Goal: Task Accomplishment & Management: Manage account settings

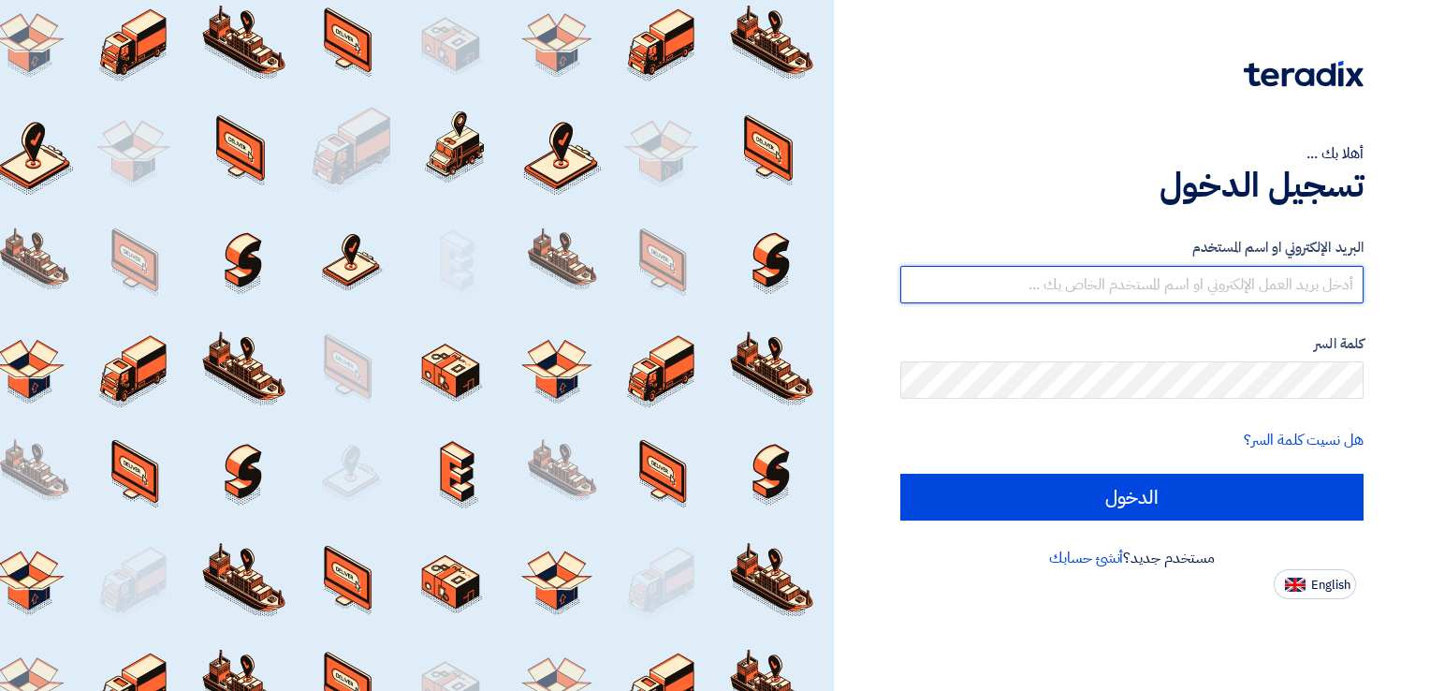
type input "[EMAIL_ADDRESS][DOMAIN_NAME]"
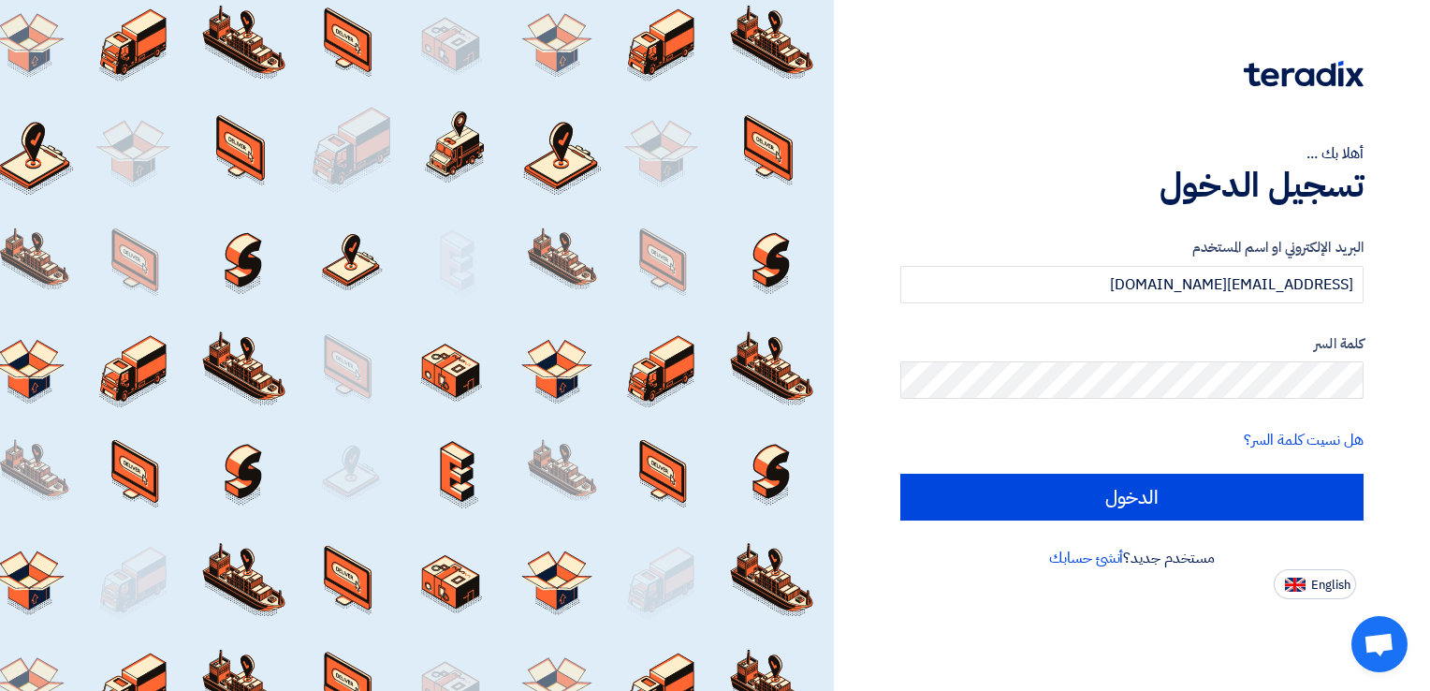
click at [1104, 346] on label "كلمة السر" at bounding box center [1131, 344] width 463 height 22
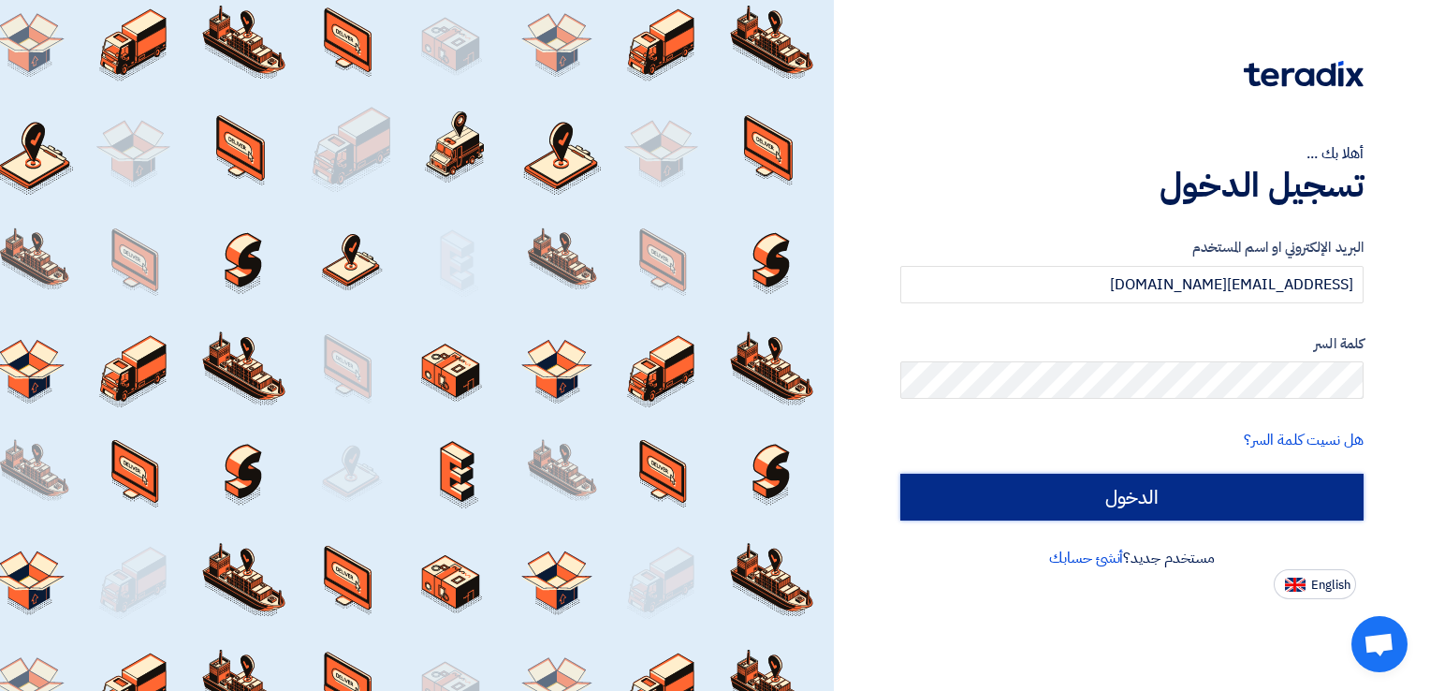
click at [1310, 502] on input "الدخول" at bounding box center [1131, 497] width 463 height 47
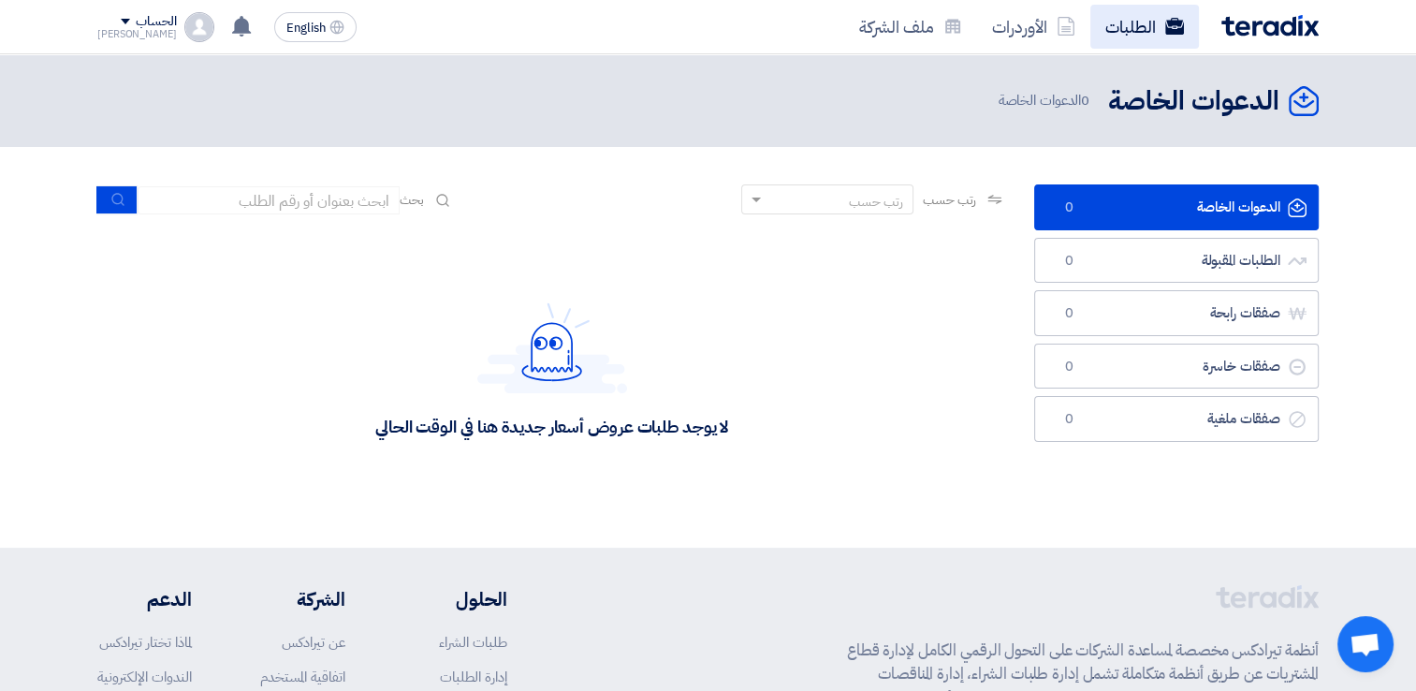
click at [1139, 32] on link "الطلبات" at bounding box center [1144, 27] width 109 height 44
click at [1277, 21] on img at bounding box center [1269, 26] width 97 height 22
click at [1251, 24] on img at bounding box center [1269, 26] width 97 height 22
click at [1032, 24] on link "الأوردرات" at bounding box center [1033, 27] width 113 height 44
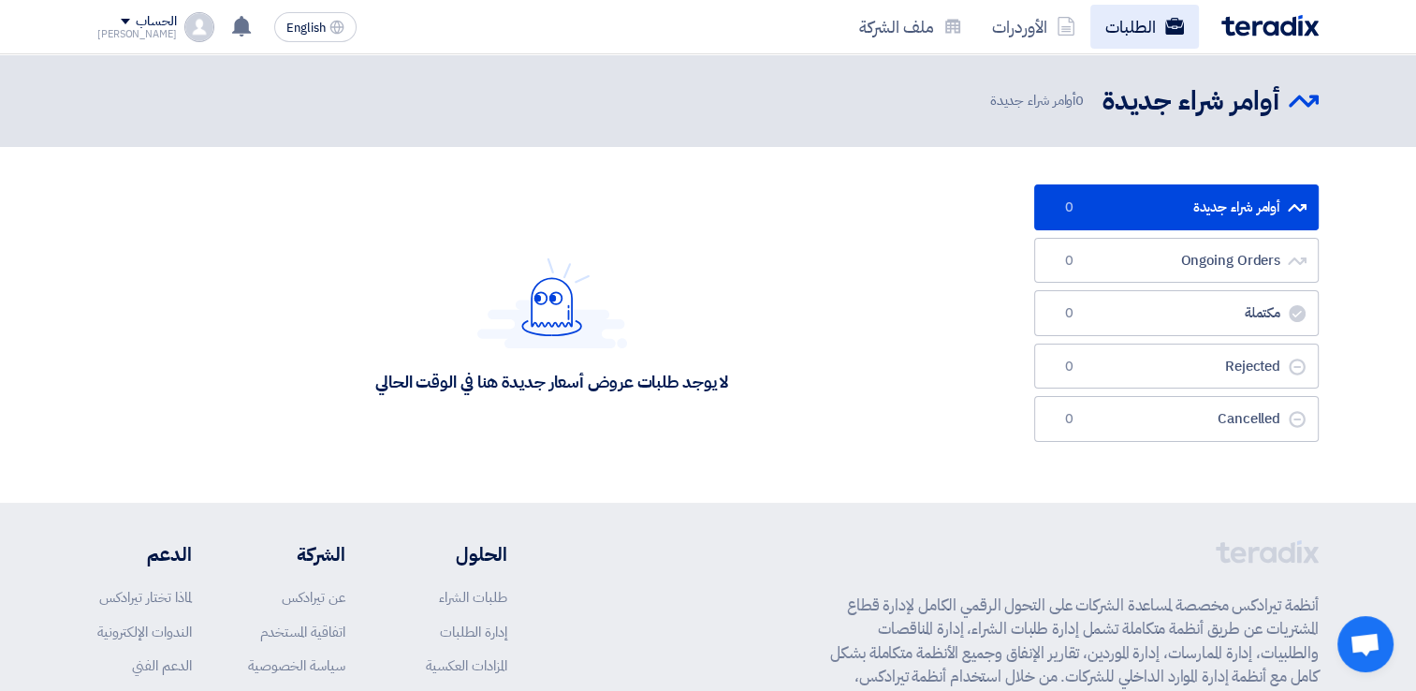
click at [1135, 22] on link "الطلبات" at bounding box center [1144, 27] width 109 height 44
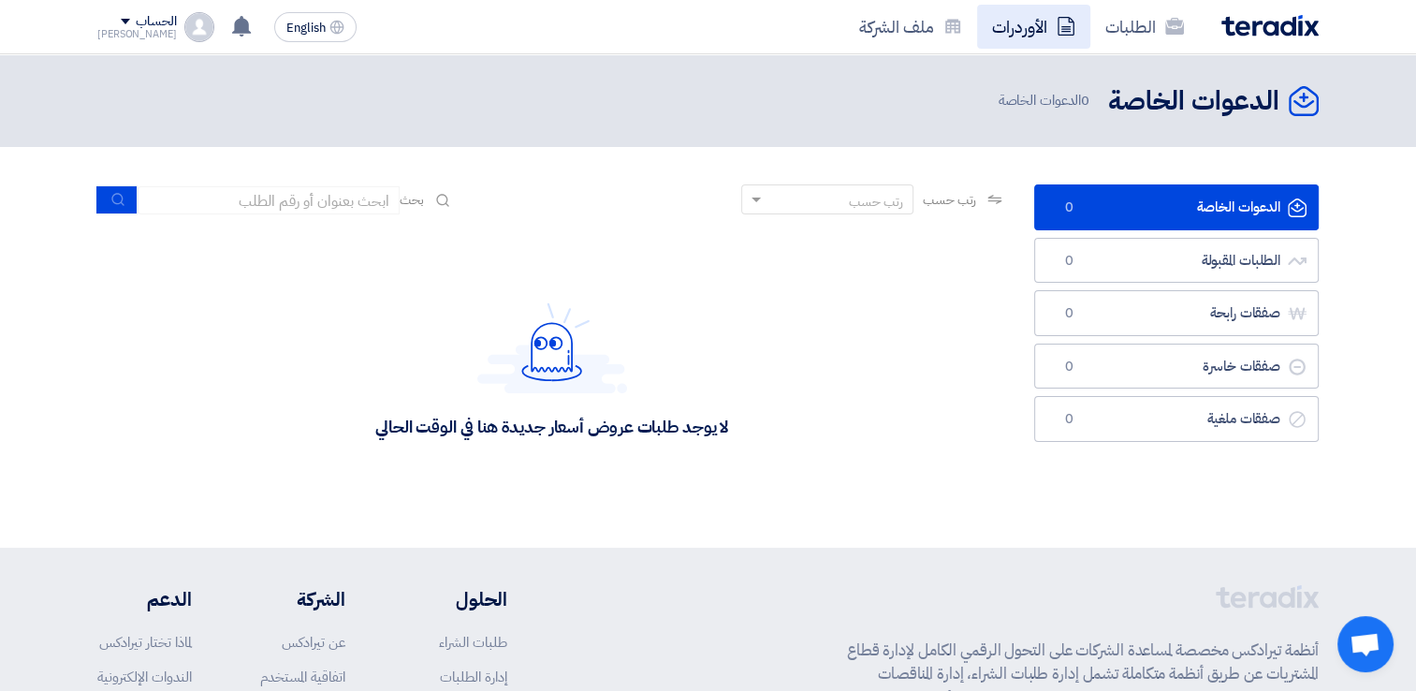
click at [1059, 37] on link "الأوردرات" at bounding box center [1033, 27] width 113 height 44
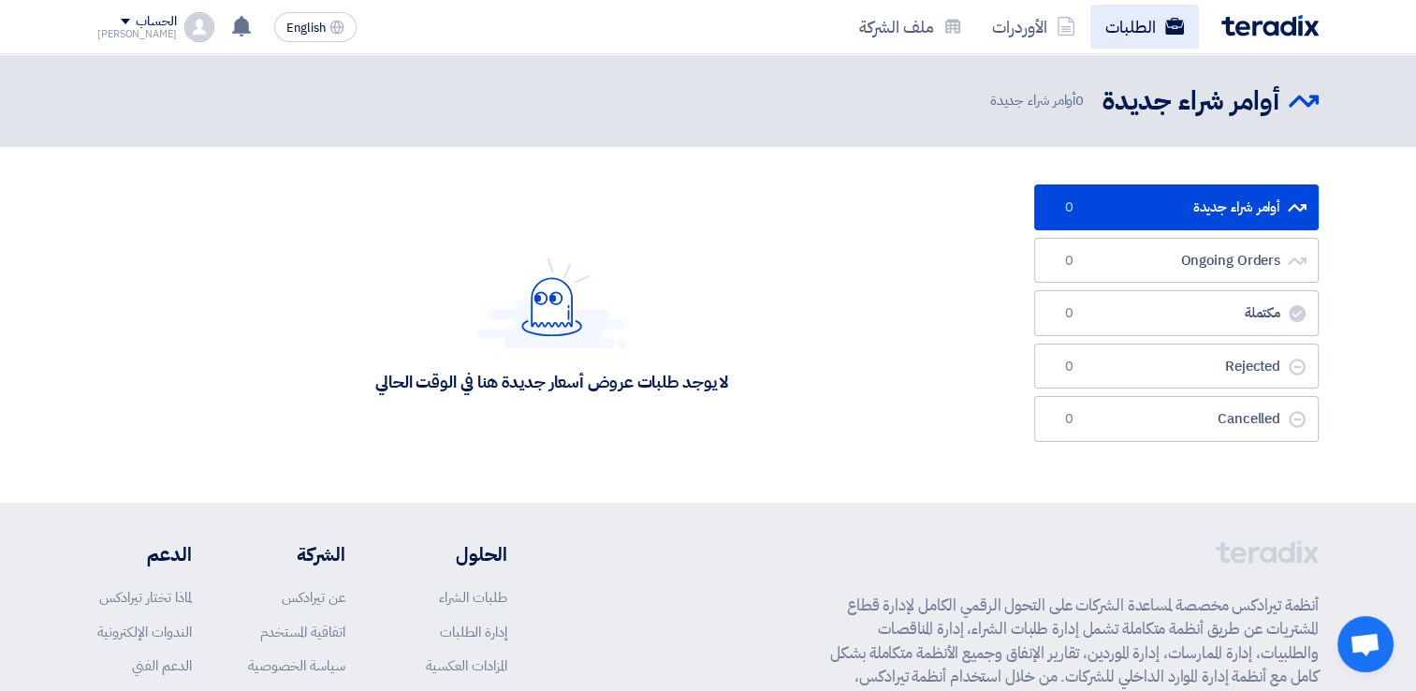
click at [1137, 21] on link "الطلبات" at bounding box center [1144, 27] width 109 height 44
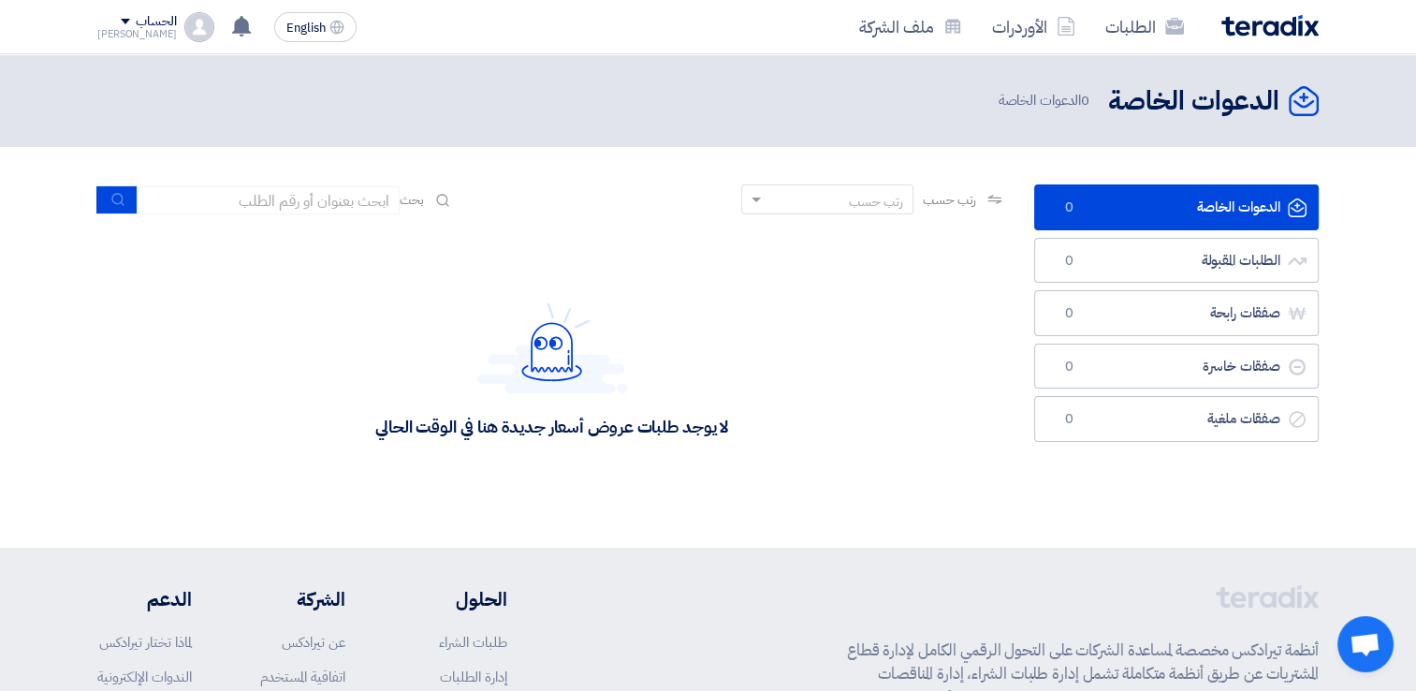
click at [136, 16] on div "الحساب" at bounding box center [156, 22] width 40 height 16
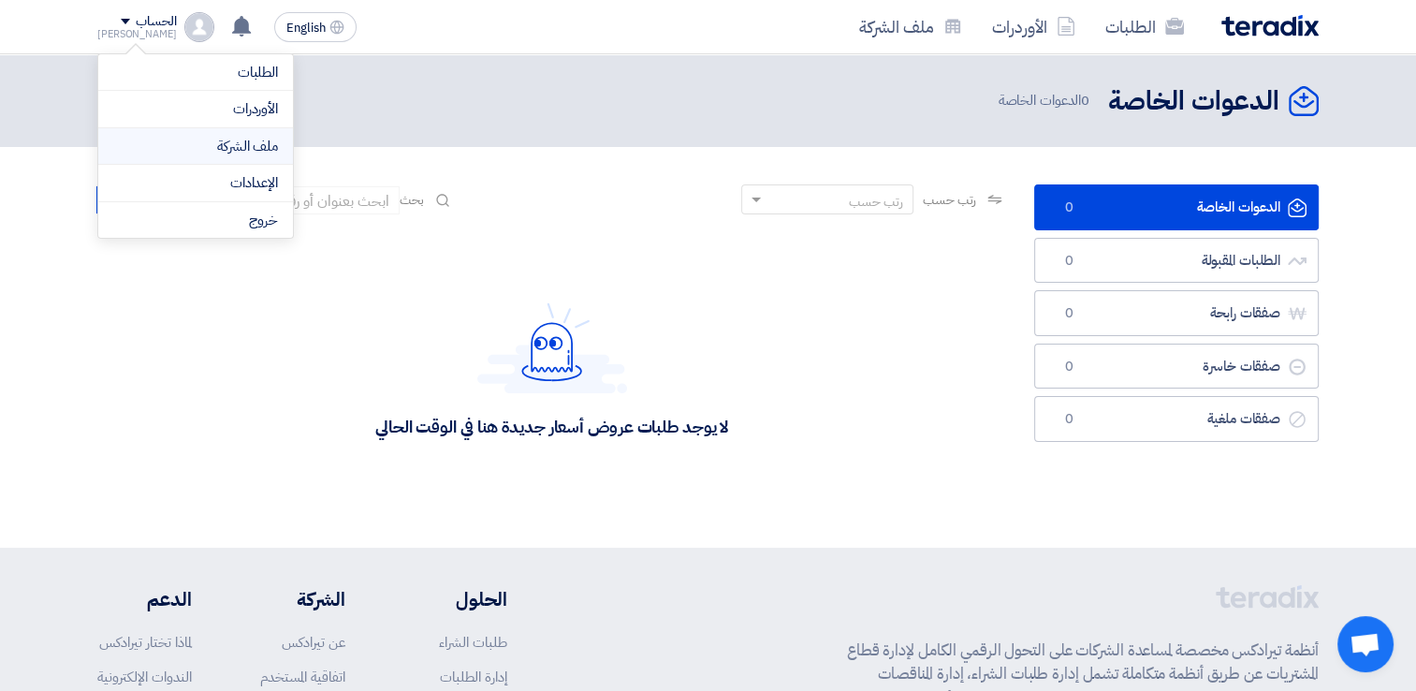
click at [251, 138] on link "ملف الشركة" at bounding box center [195, 147] width 165 height 22
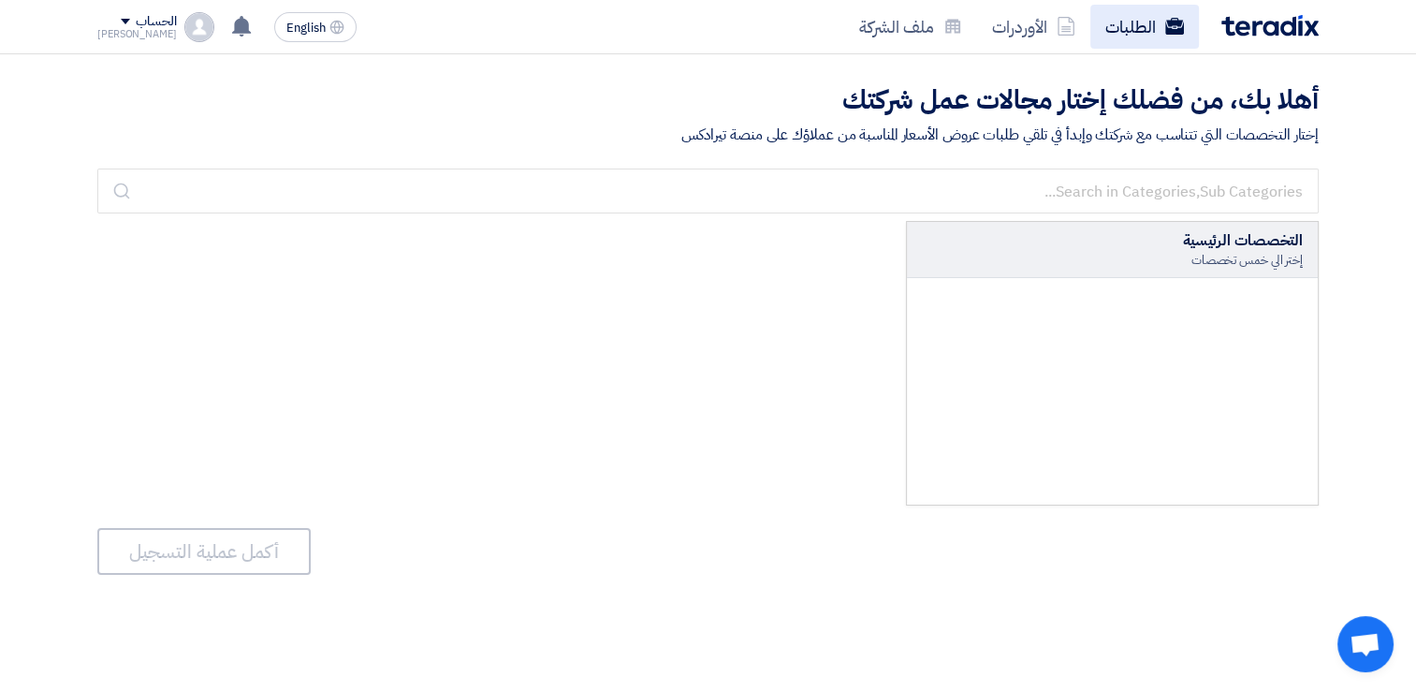
click at [1119, 7] on link "الطلبات" at bounding box center [1144, 27] width 109 height 44
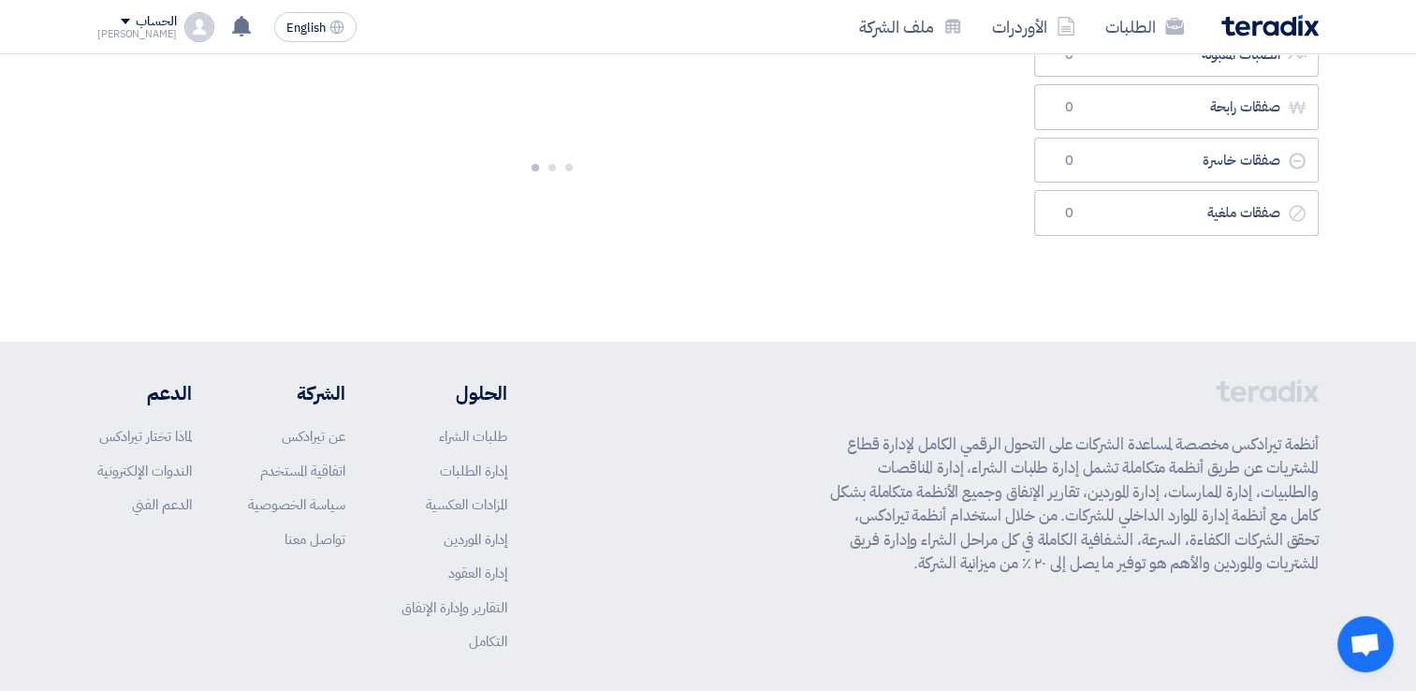
scroll to position [98, 0]
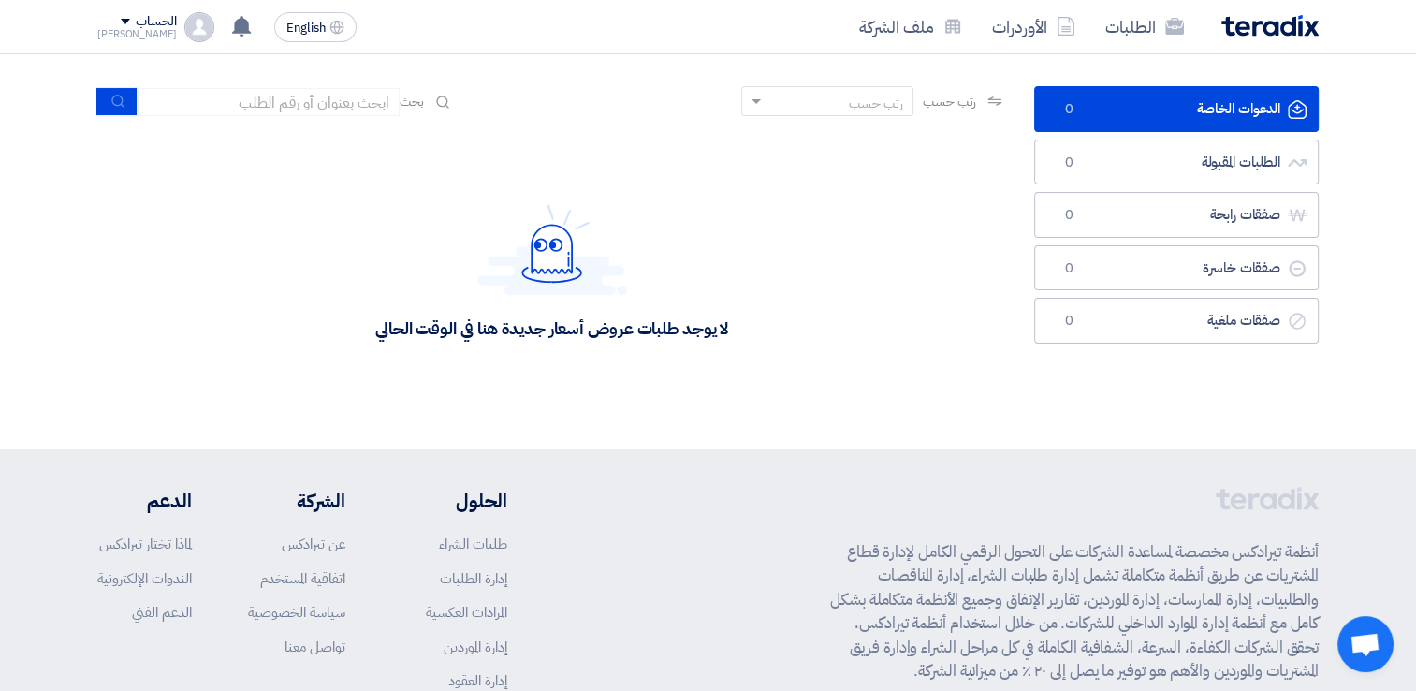
click at [844, 388] on div "لا يوجد طلبات عروض أسعار جديدة هنا في الوقت الحالي" at bounding box center [551, 271] width 909 height 281
click at [109, 22] on div "الحساب" at bounding box center [137, 22] width 80 height 16
click at [267, 176] on link "الإعدادات" at bounding box center [195, 183] width 165 height 22
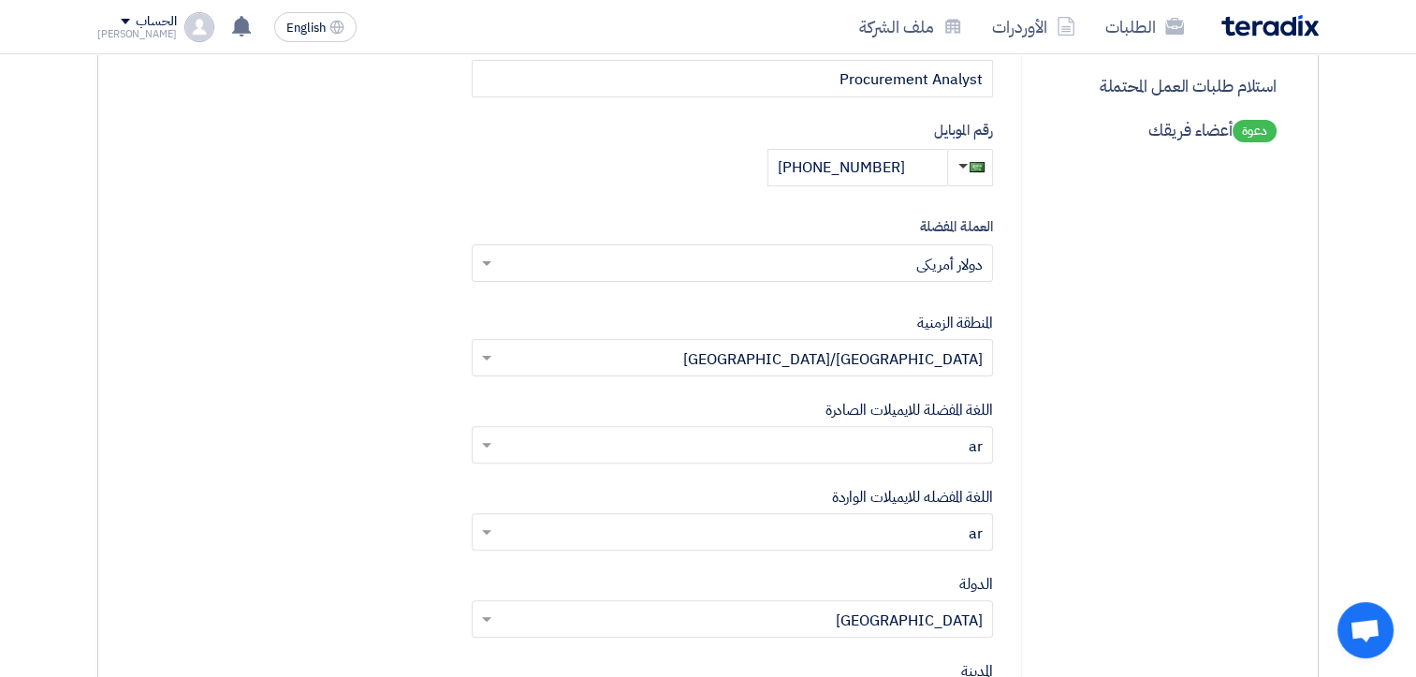
scroll to position [468, 0]
click at [966, 271] on input "text" at bounding box center [743, 262] width 484 height 31
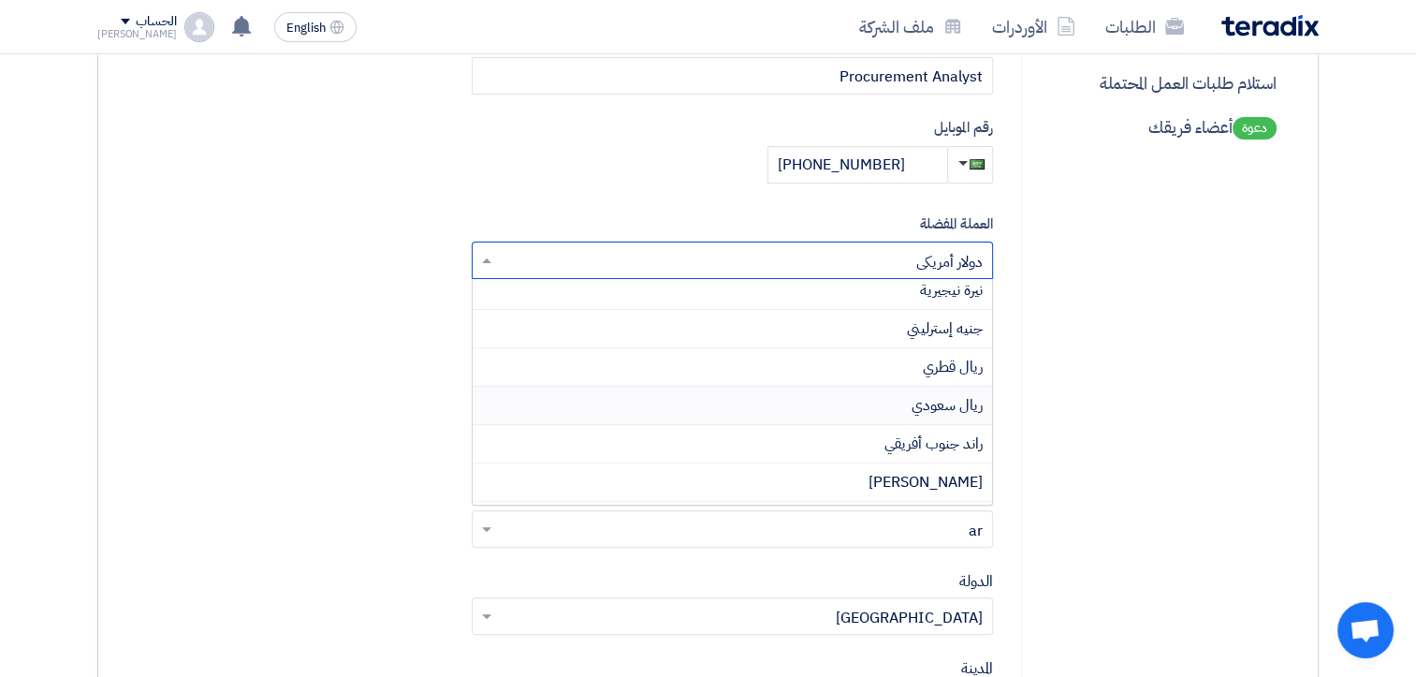
click at [955, 411] on span "ريال سعودي" at bounding box center [947, 405] width 71 height 22
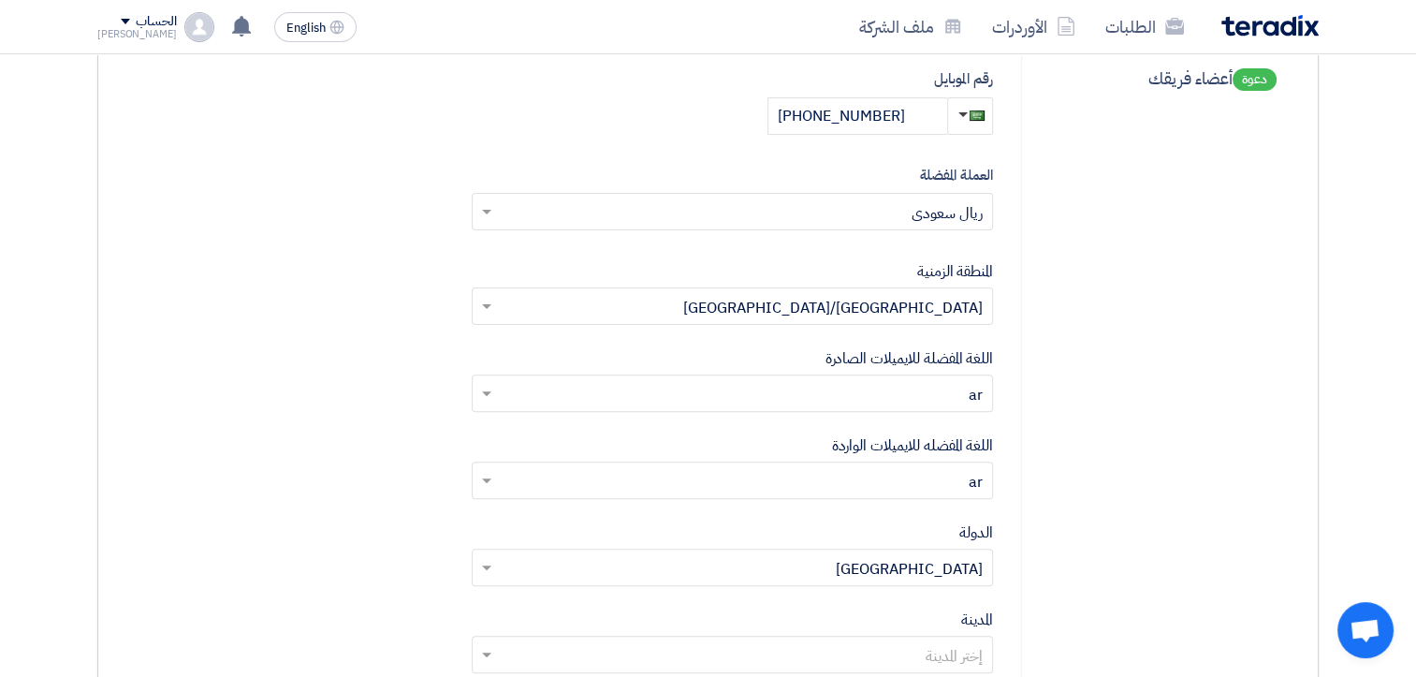
scroll to position [655, 0]
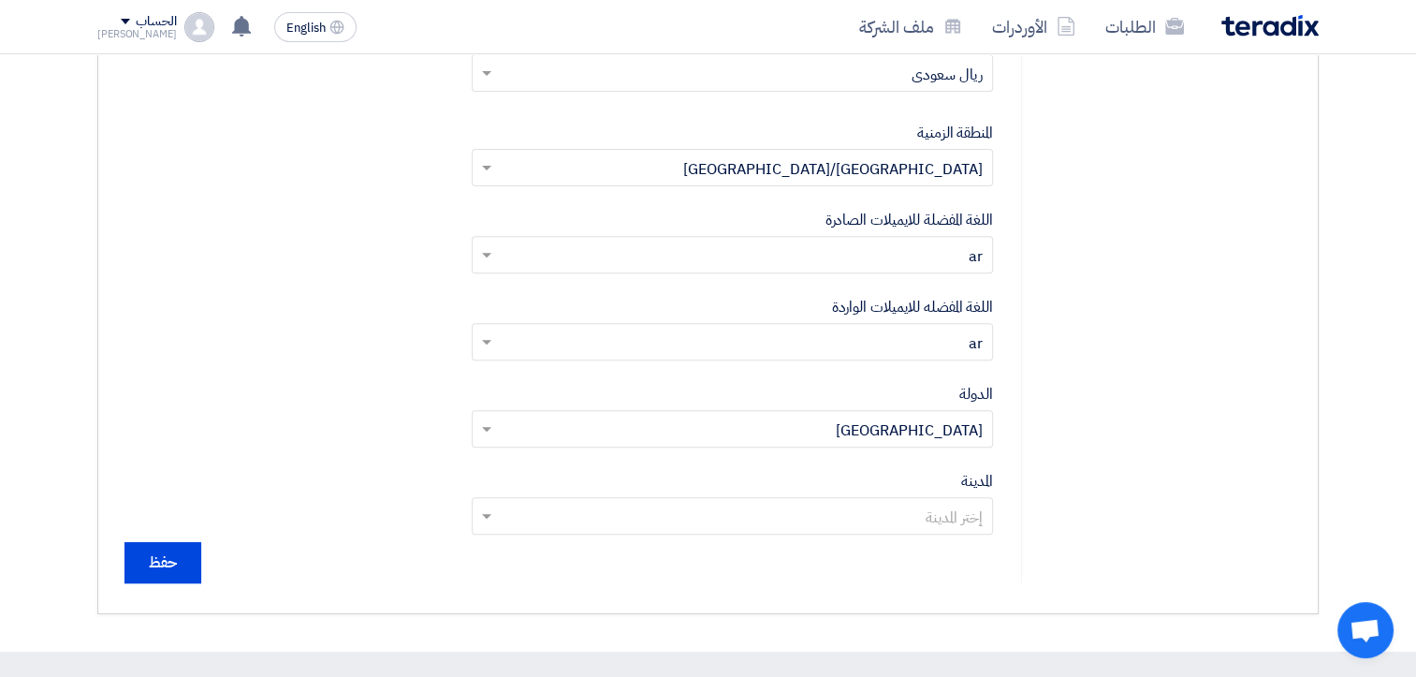
click at [944, 339] on input "text" at bounding box center [743, 343] width 484 height 31
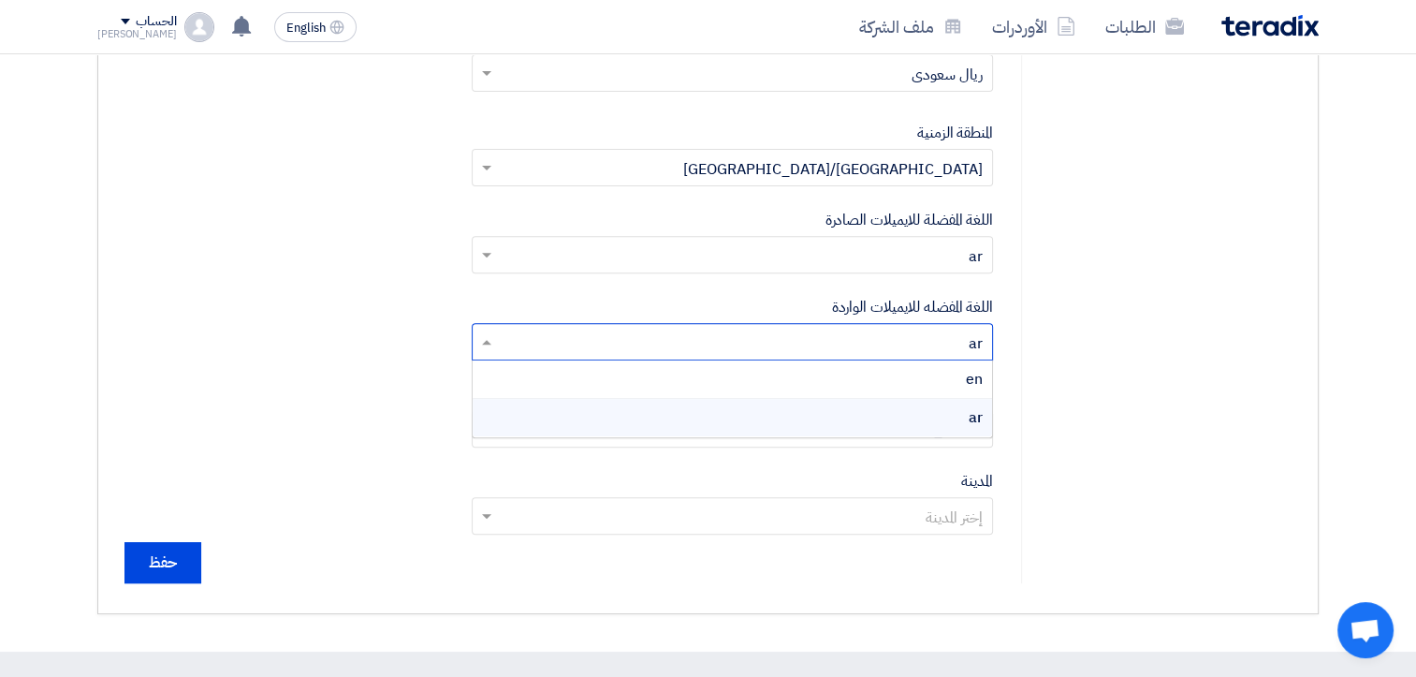
click at [944, 339] on input "text" at bounding box center [743, 343] width 484 height 31
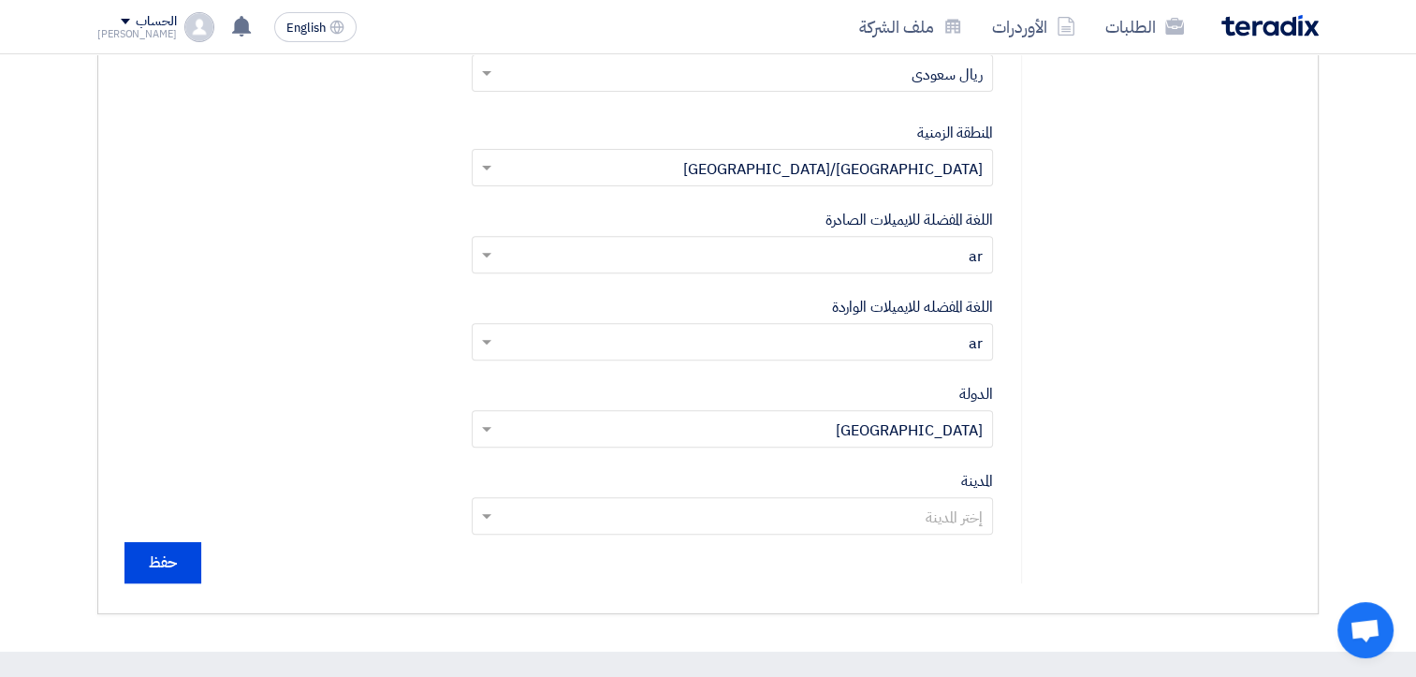
click at [1043, 335] on div "إعدادات حساب المستخدم الملف الشخصي تغيير كلمة السر إعدادات الشركة ملف الشركه أن…" at bounding box center [1156, 79] width 270 height 1007
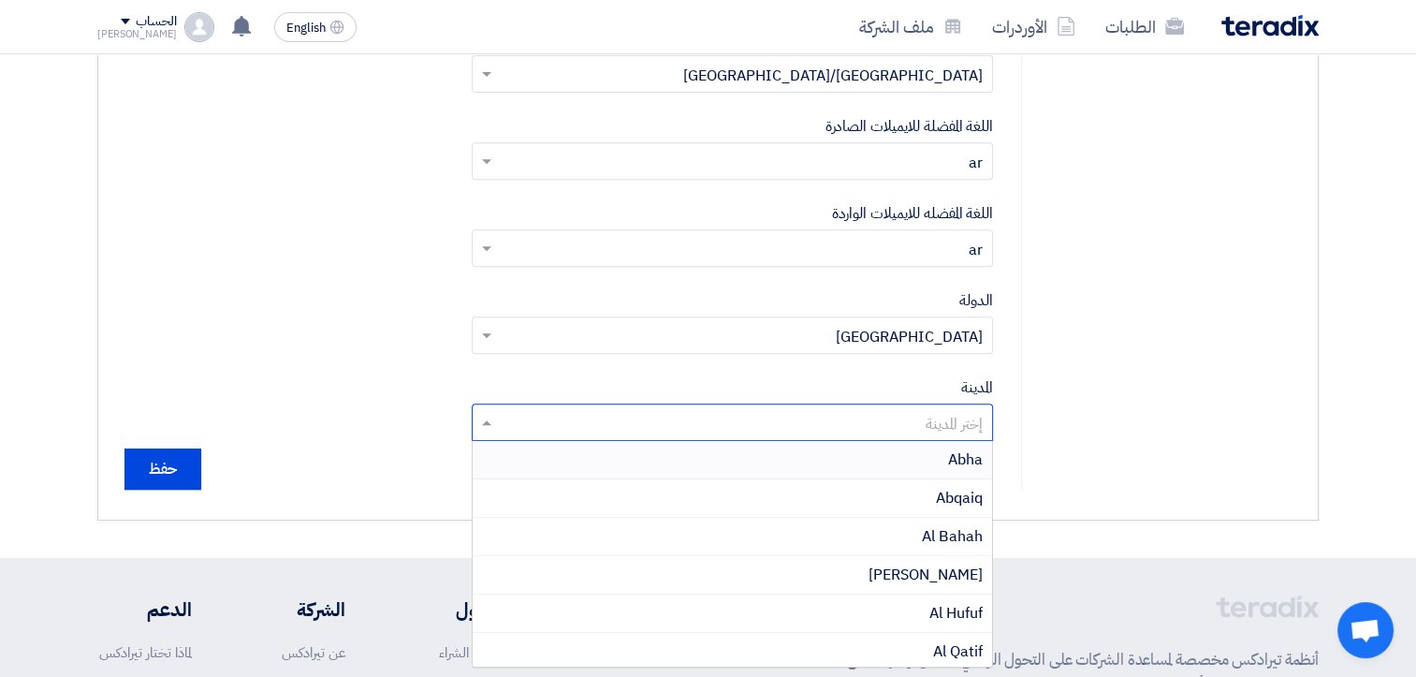
click at [868, 427] on input "text" at bounding box center [743, 424] width 484 height 31
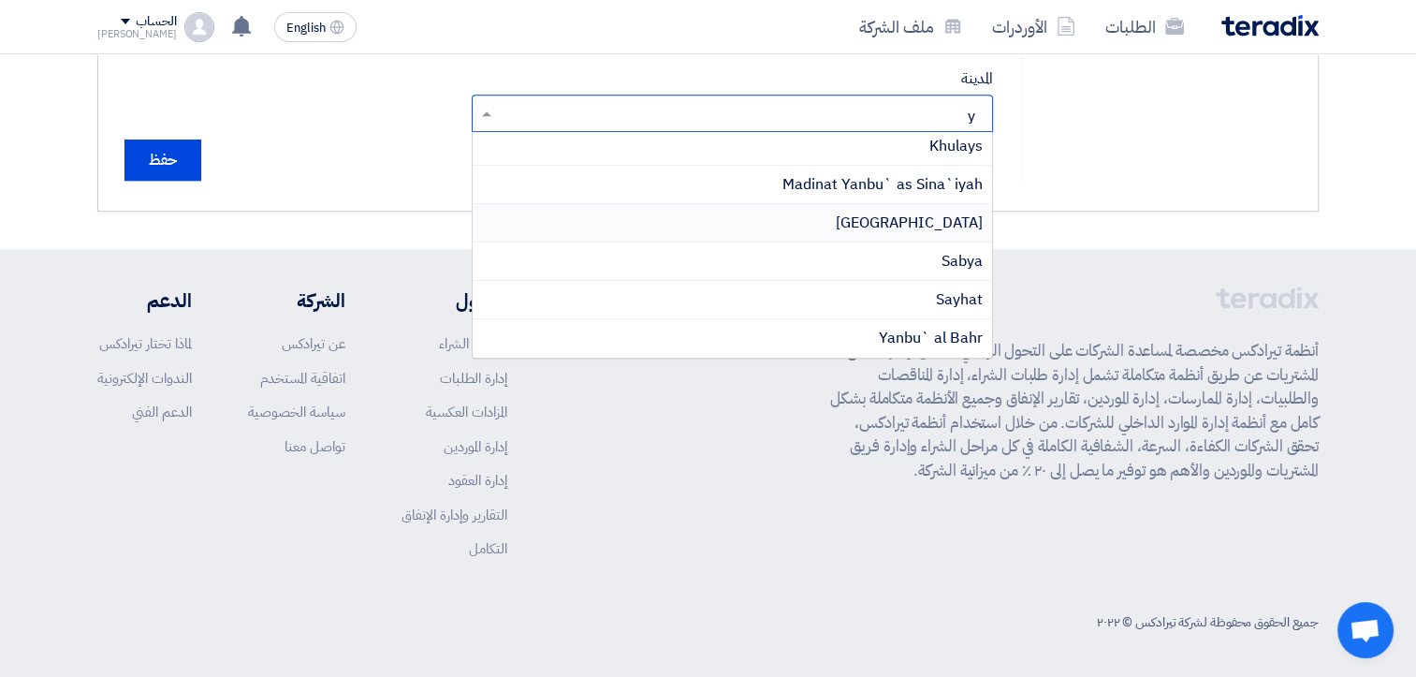
scroll to position [0, 0]
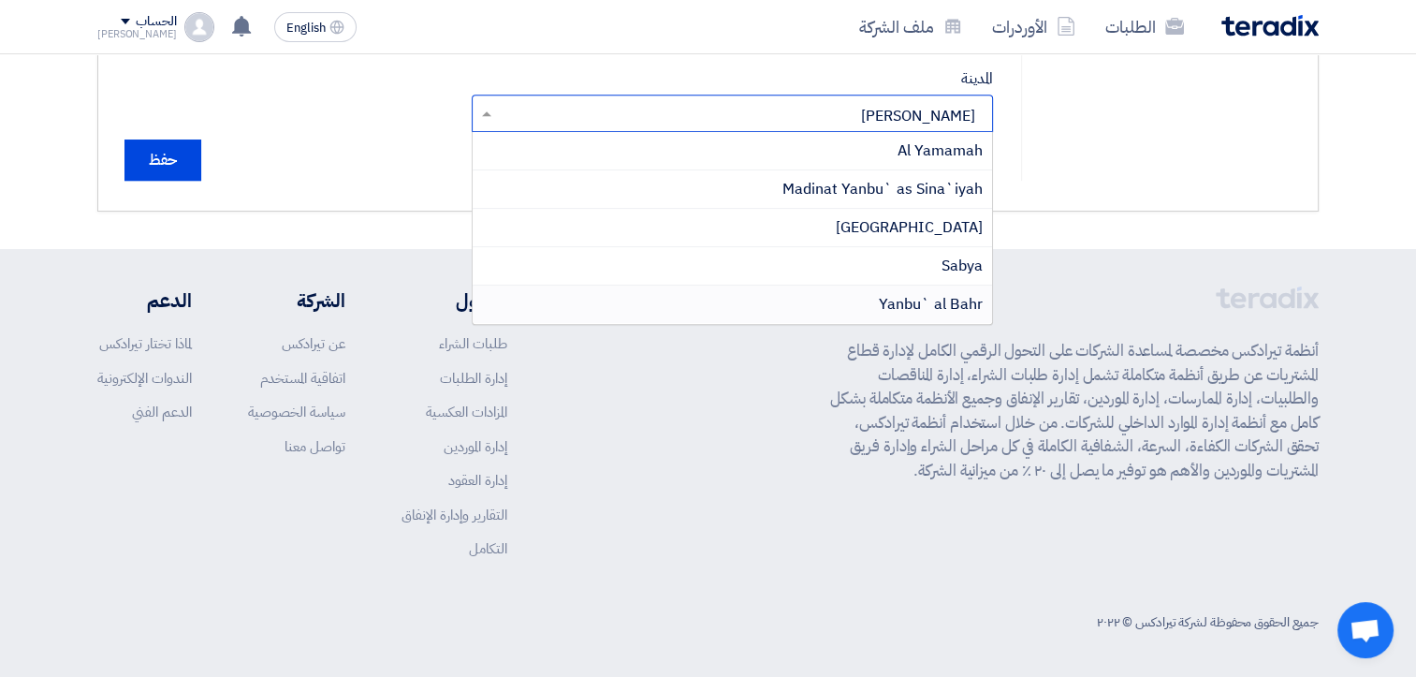
type input "yanb"
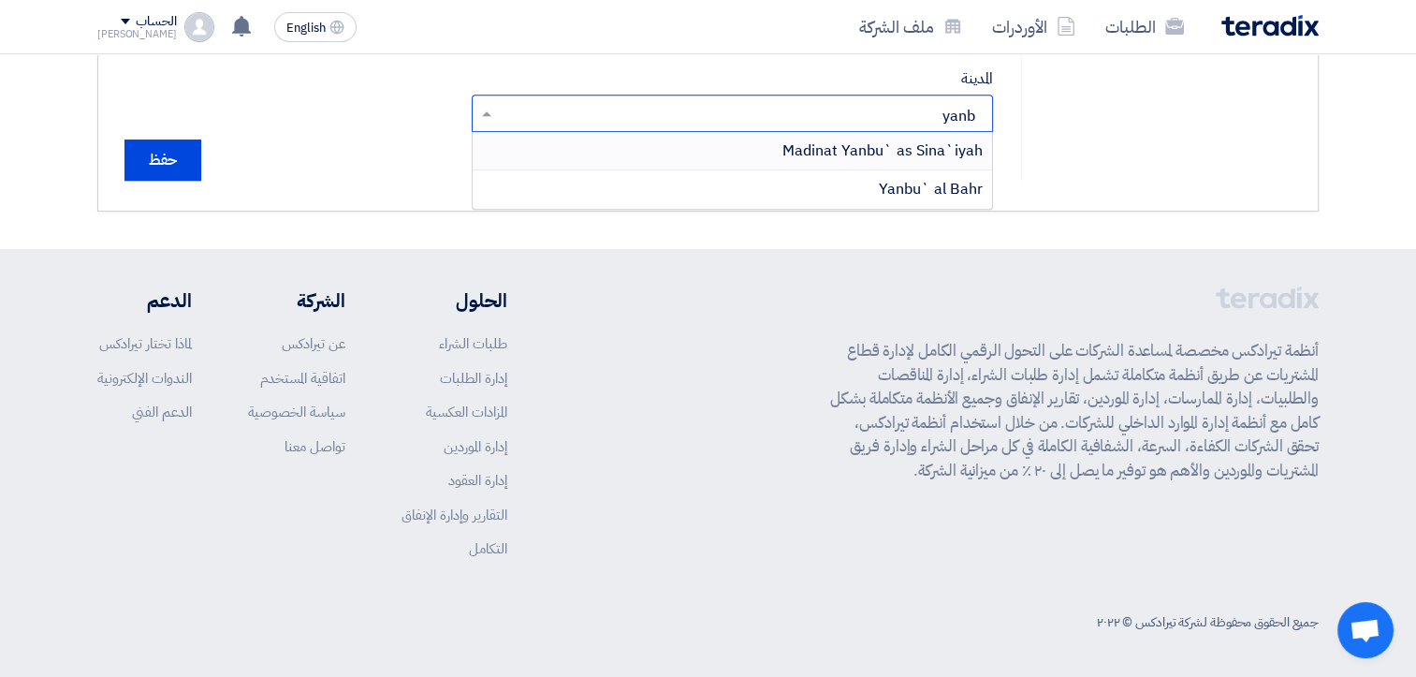
click at [941, 155] on span "Madinat Yanbu` as Sina`iyah" at bounding box center [882, 150] width 200 height 22
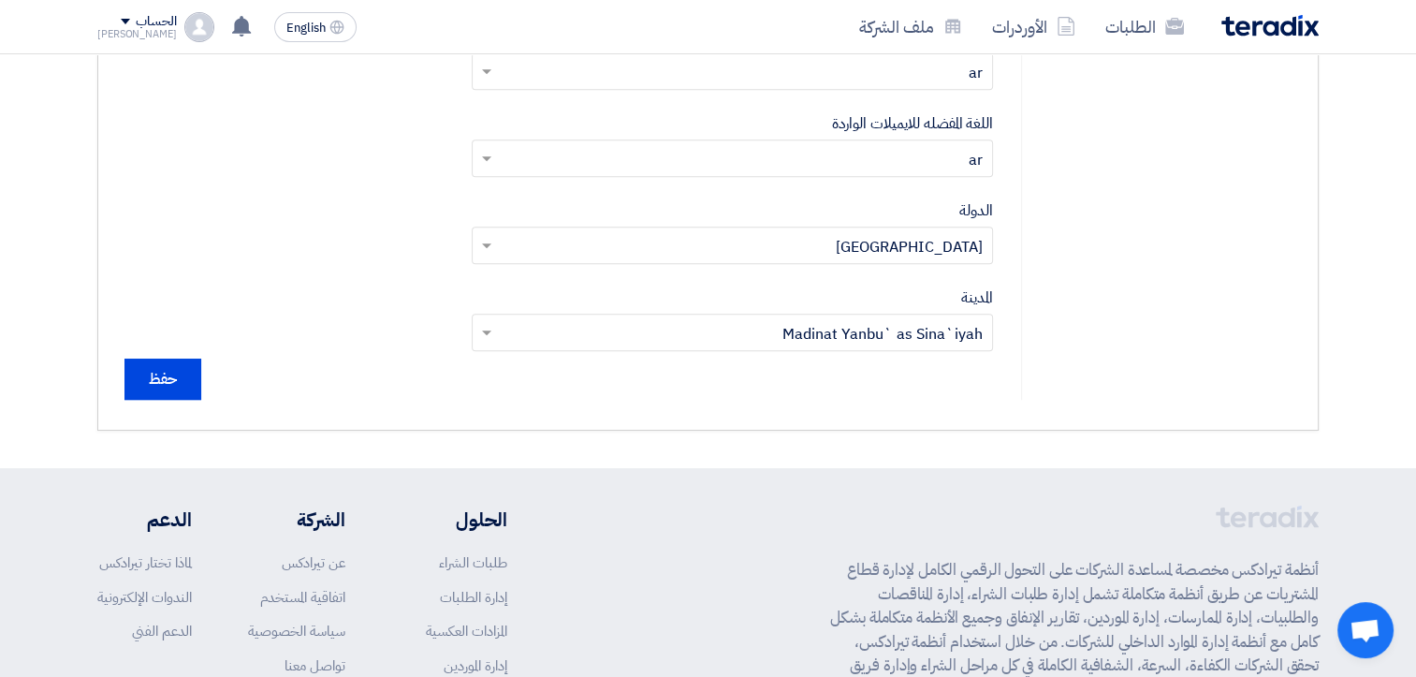
scroll to position [870, 0]
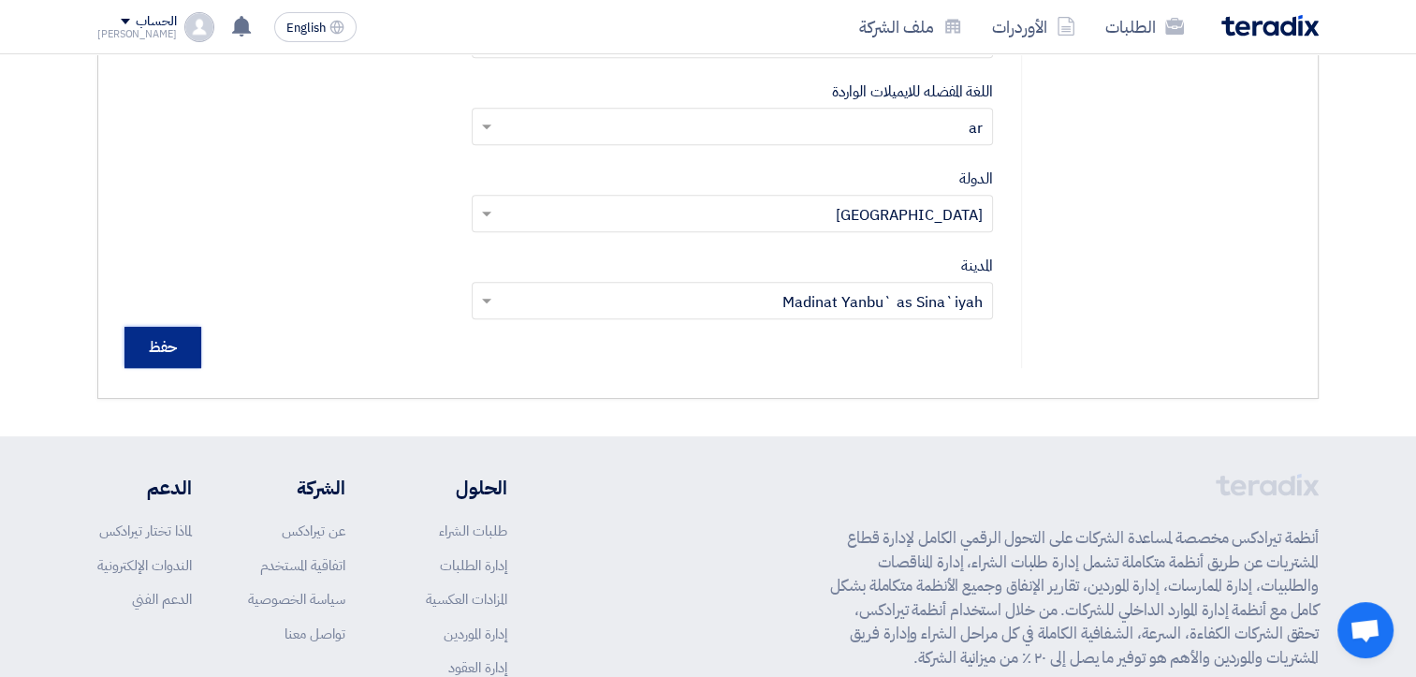
click at [152, 353] on input "حفظ" at bounding box center [162, 347] width 77 height 41
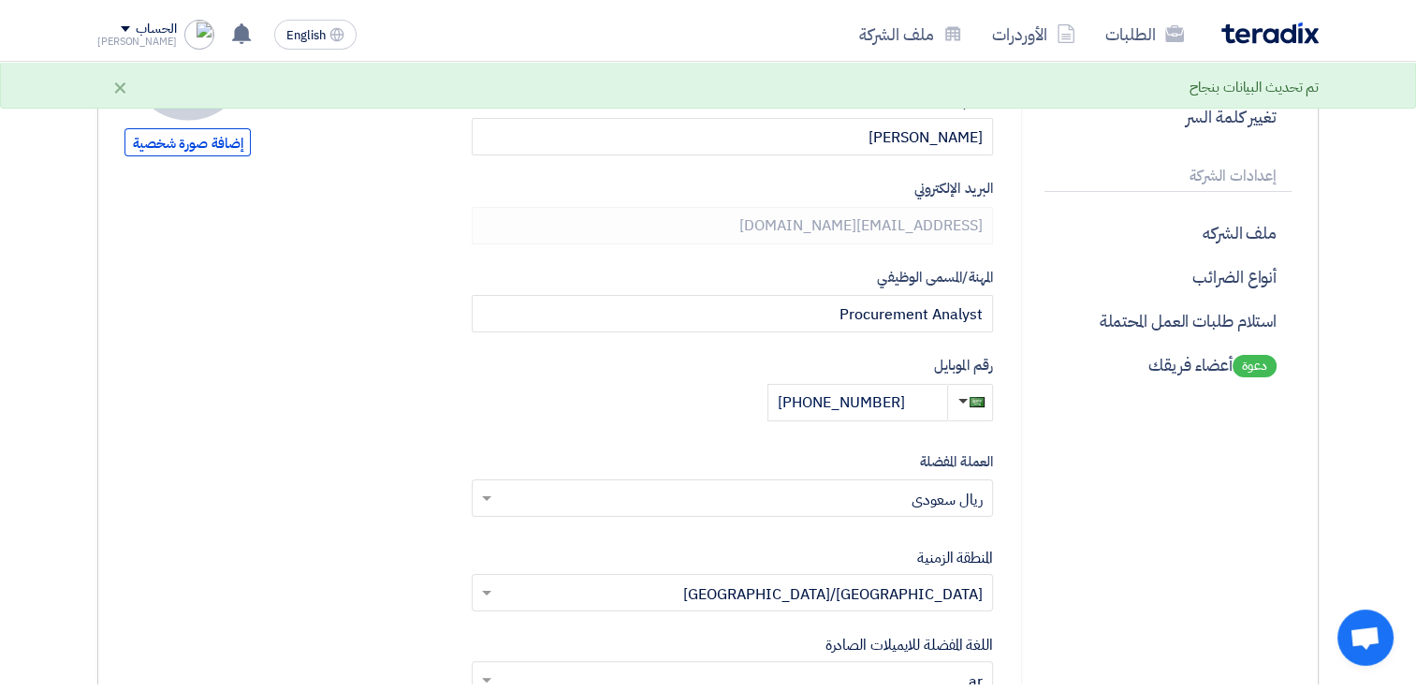
scroll to position [122, 0]
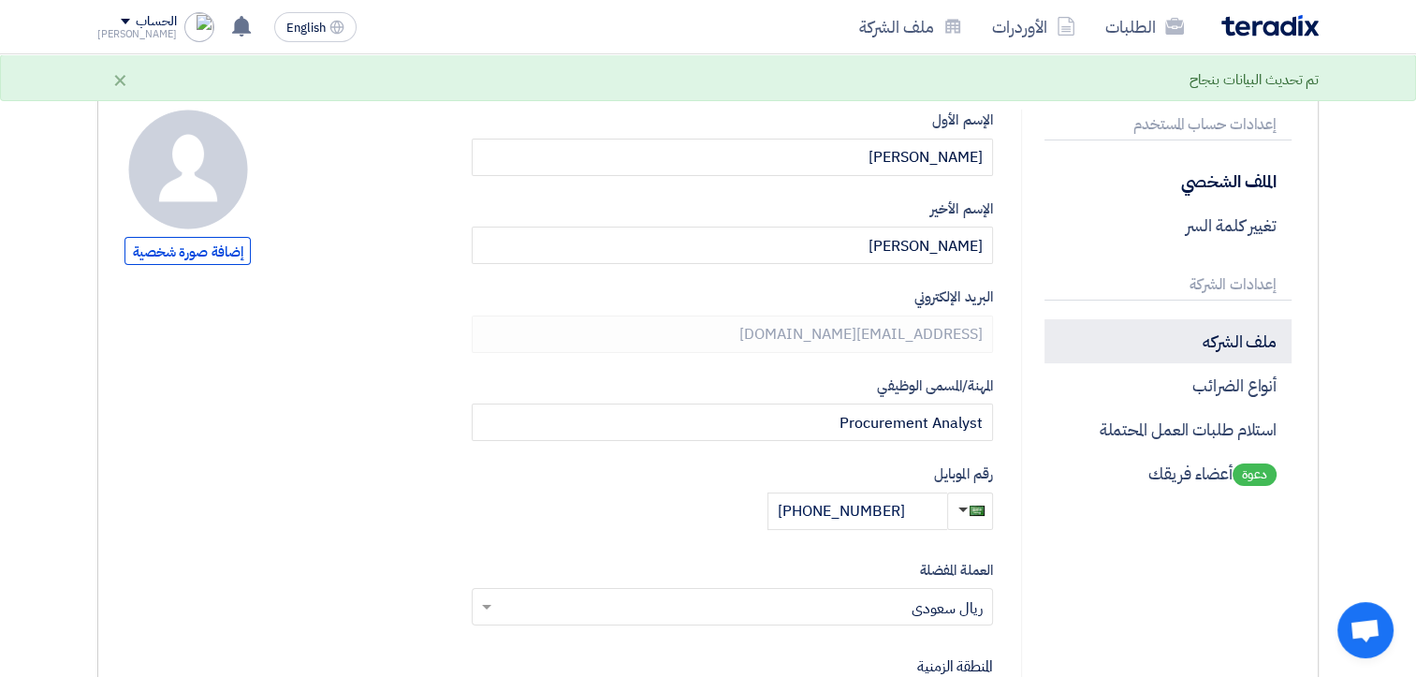
click at [1239, 337] on p "ملف الشركه" at bounding box center [1167, 341] width 247 height 44
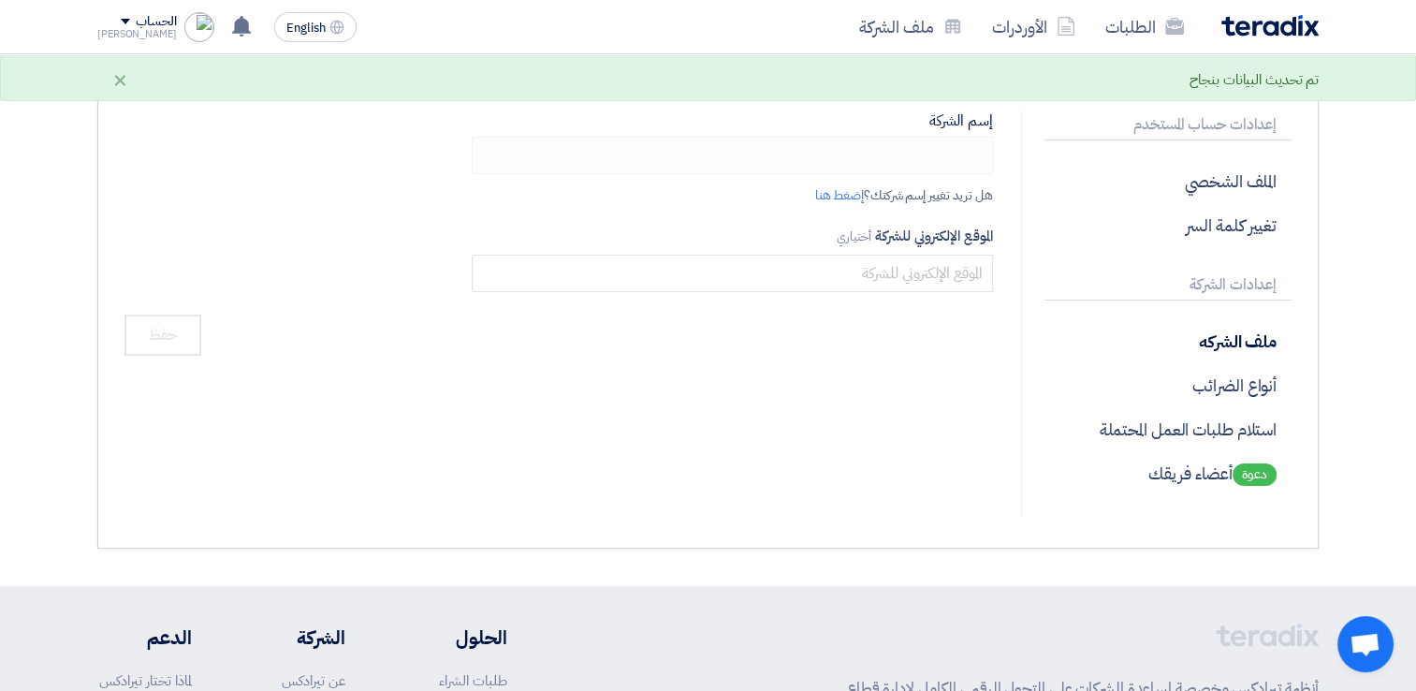
type input "[PERSON_NAME] Advanced Development Co"
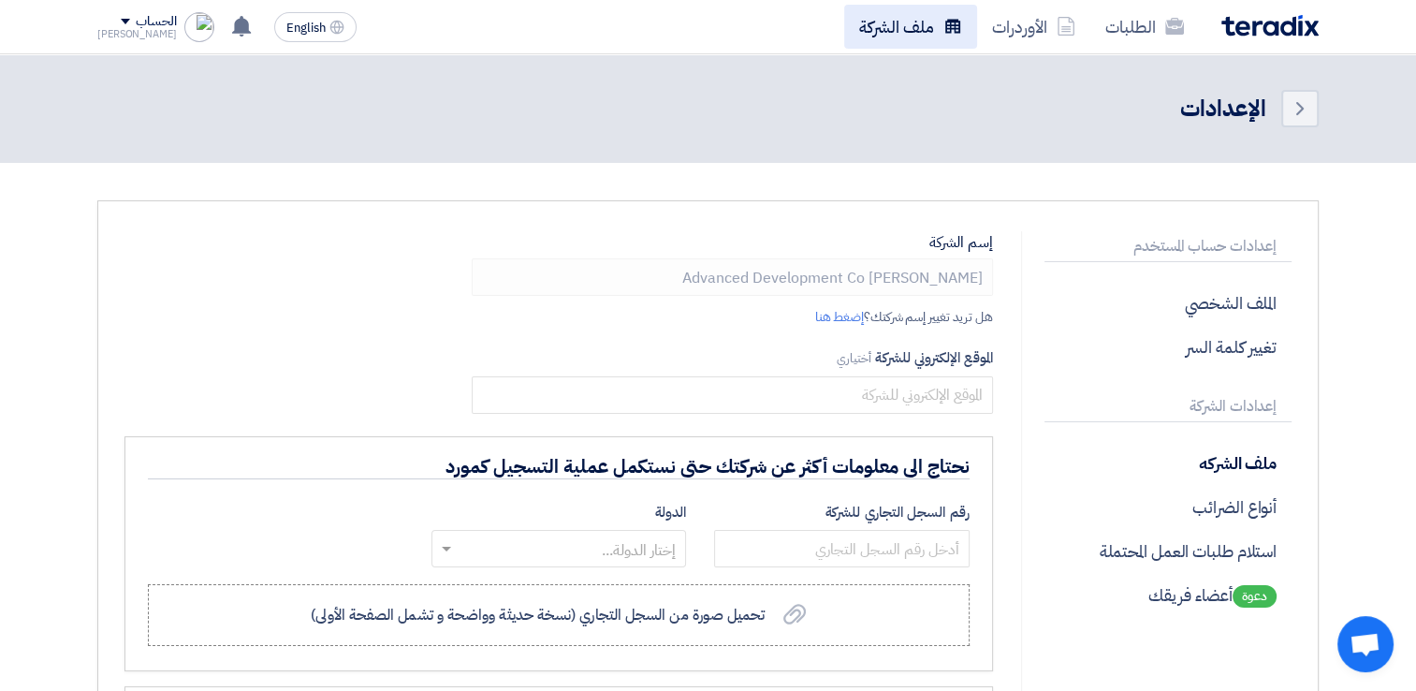
click at [943, 29] on icon at bounding box center [952, 26] width 19 height 19
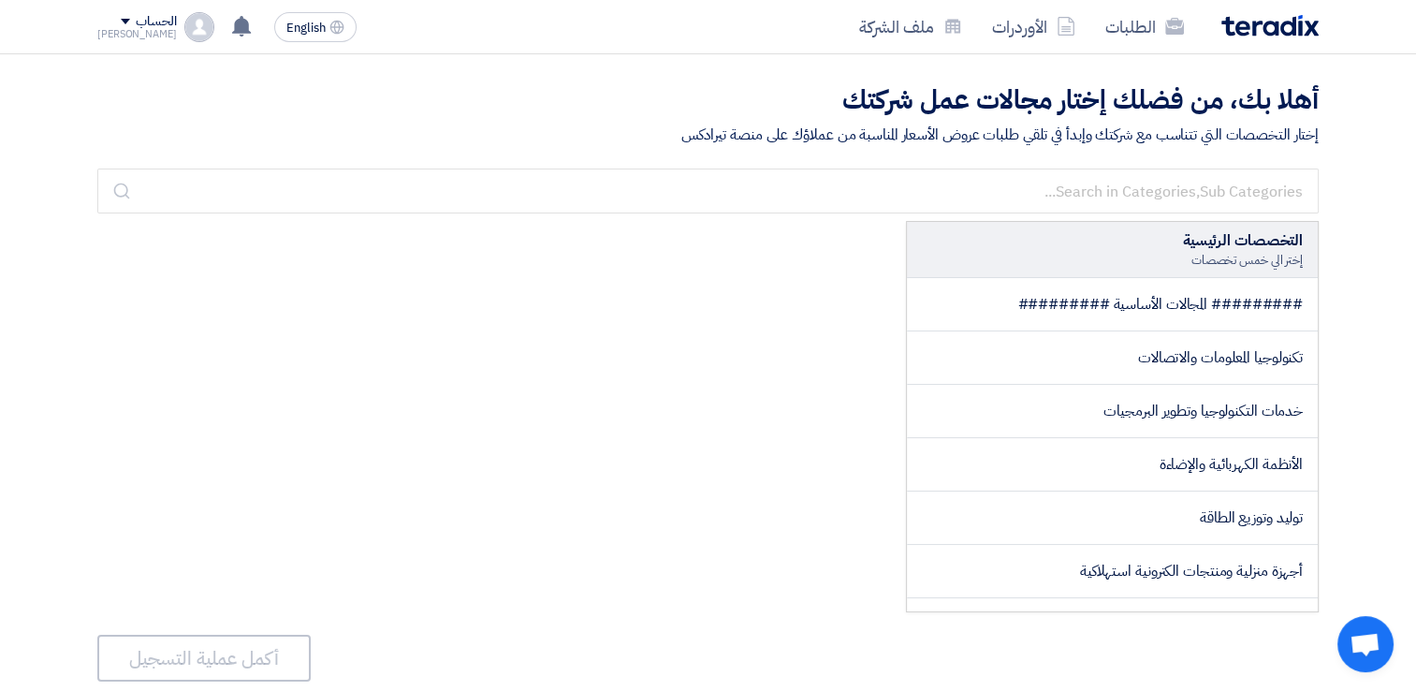
click at [1385, 275] on div "أهلا بك، من فضلك إختار مجالات عمل شركتك إختار التخصصات التي تتناسب مع شركتك وإب…" at bounding box center [708, 399] width 1416 height 691
